Goal: Understand process/instructions: Learn about a topic

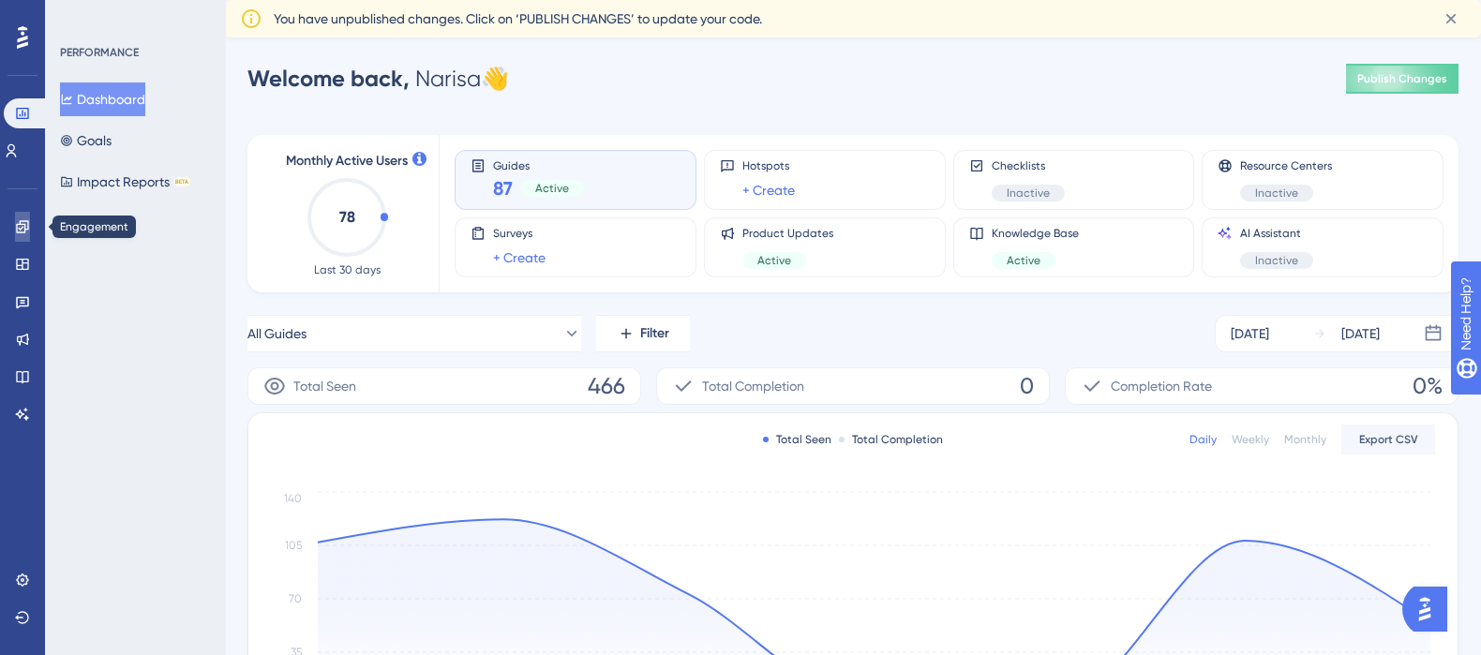
click at [22, 224] on icon at bounding box center [22, 226] width 12 height 12
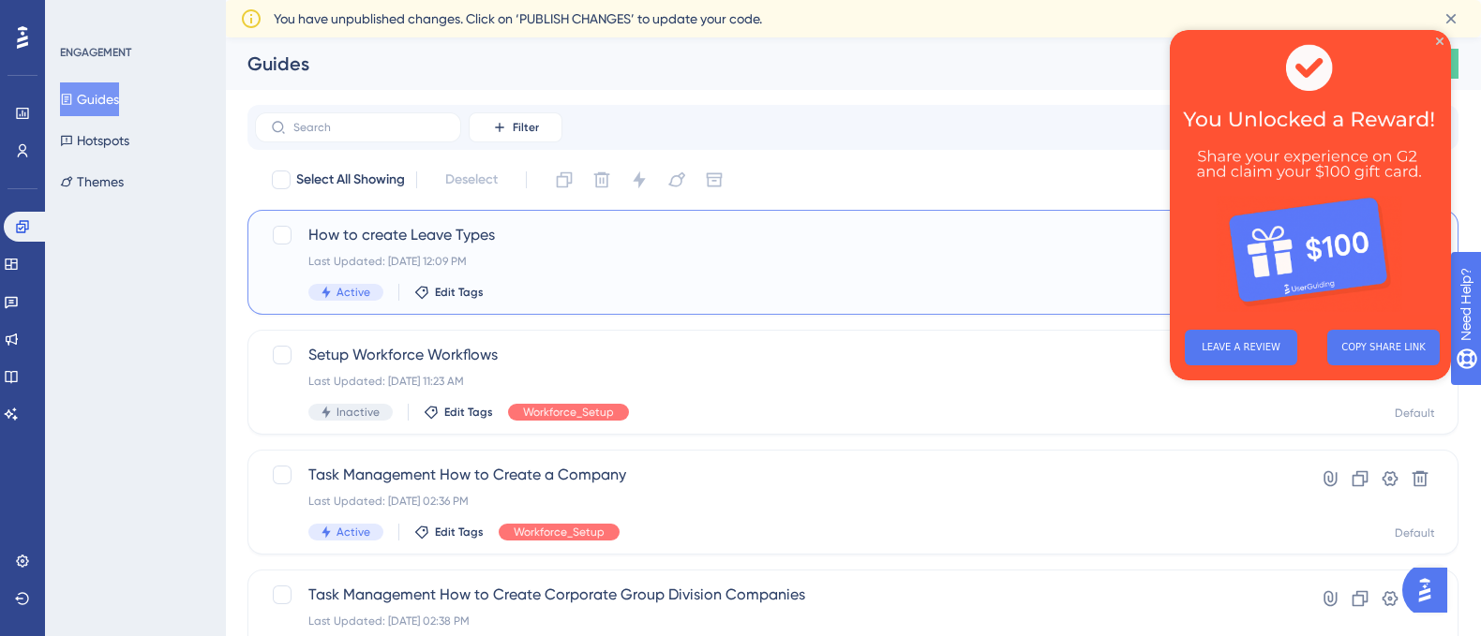
click at [352, 236] on span "How to create Leave Types" at bounding box center [777, 235] width 939 height 22
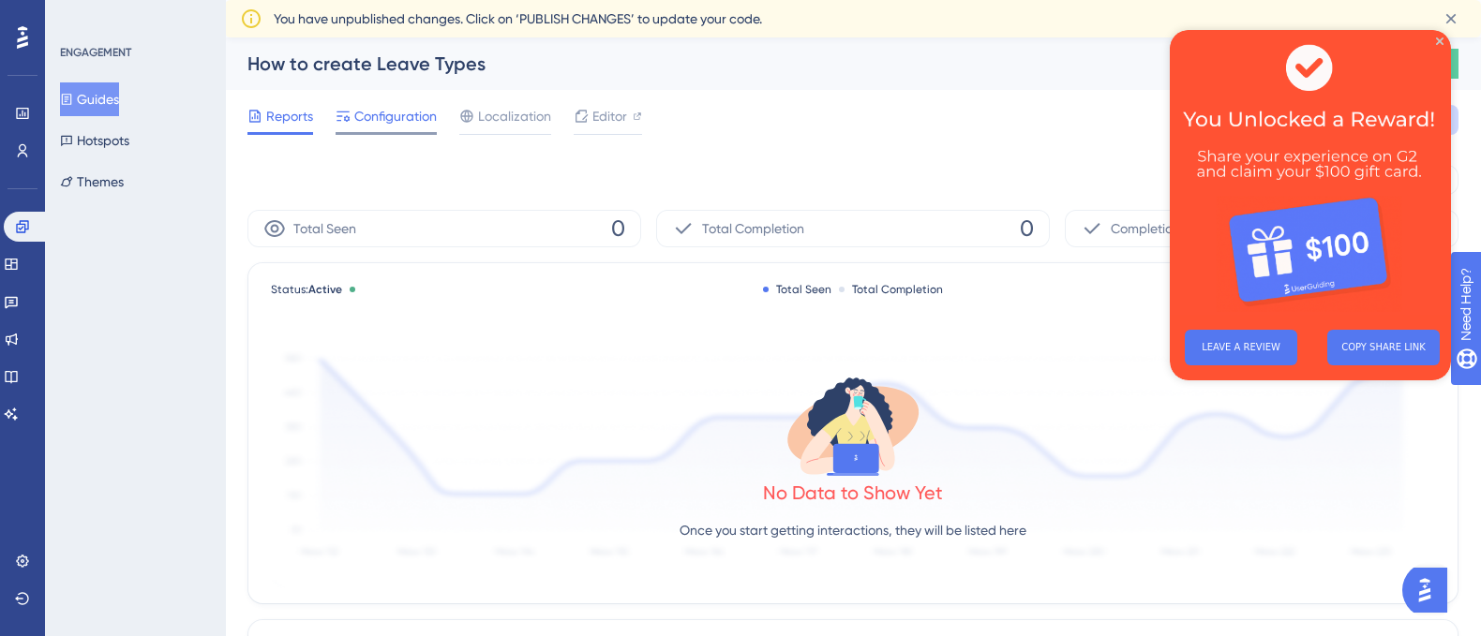
click at [372, 113] on span "Configuration" at bounding box center [395, 116] width 82 height 22
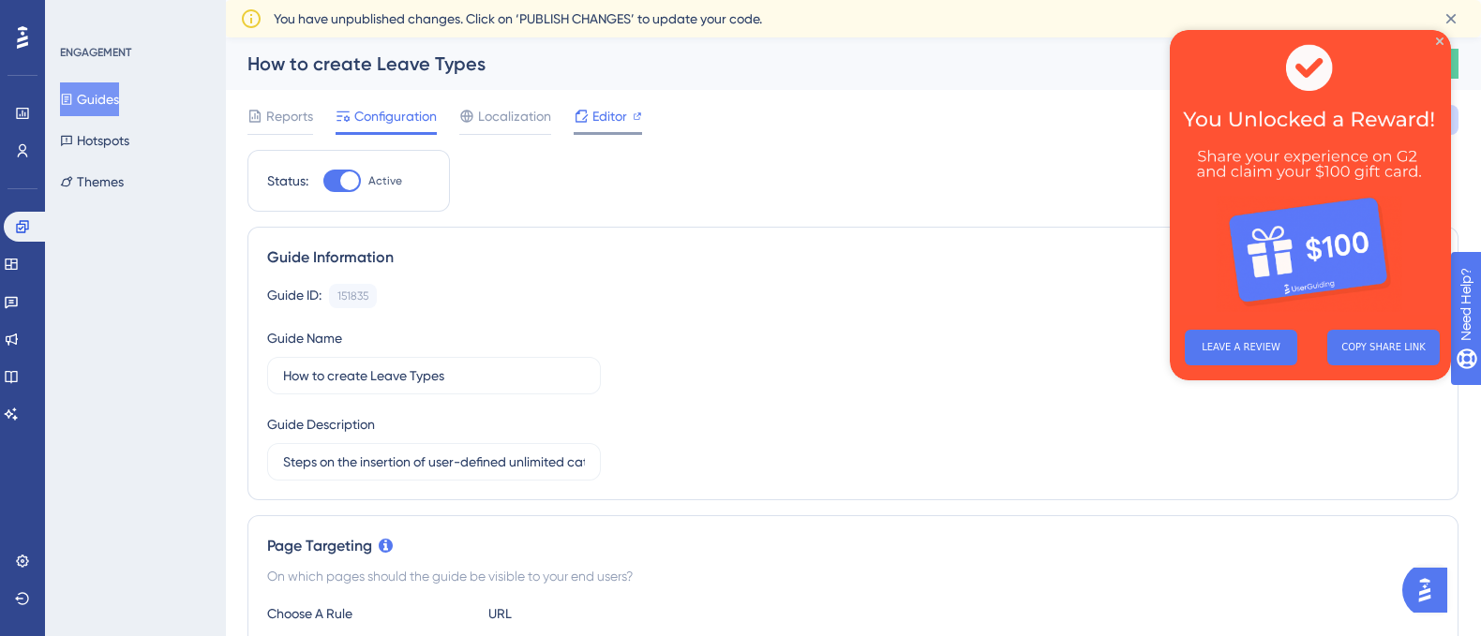
click at [613, 114] on span "Editor" at bounding box center [609, 116] width 35 height 22
